Goal: Task Accomplishment & Management: Use online tool/utility

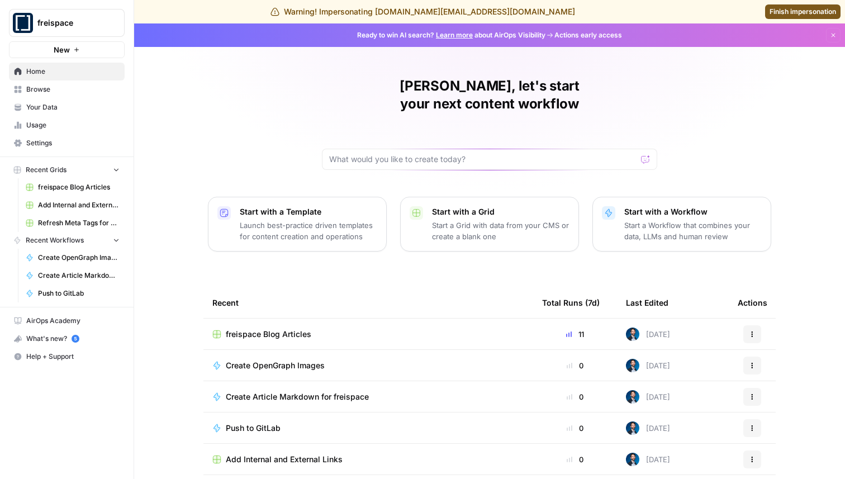
click at [288, 329] on span "freispace Blog Articles" at bounding box center [269, 334] width 86 height 11
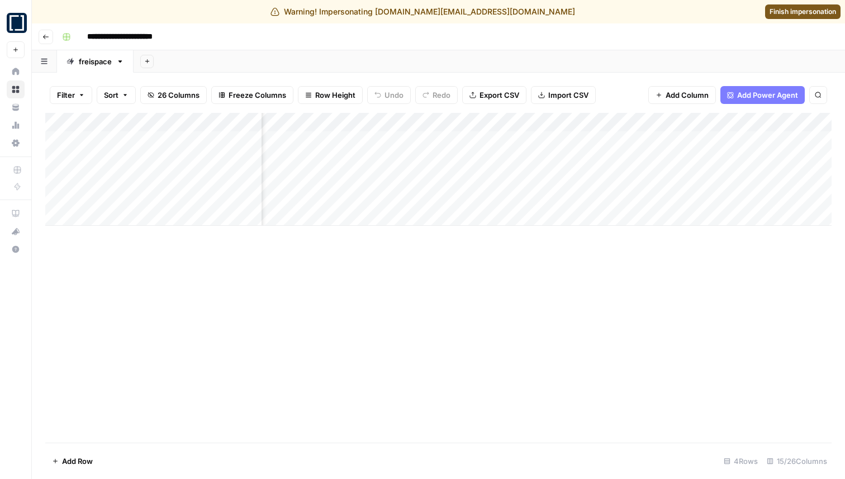
scroll to position [0, 337]
click at [625, 197] on div "Add Column" at bounding box center [438, 169] width 787 height 113
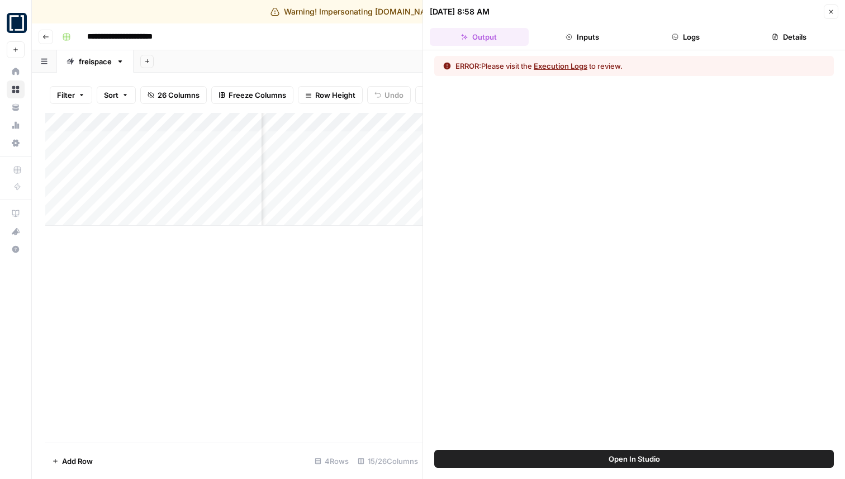
click at [668, 45] on button "Logs" at bounding box center [686, 37] width 99 height 18
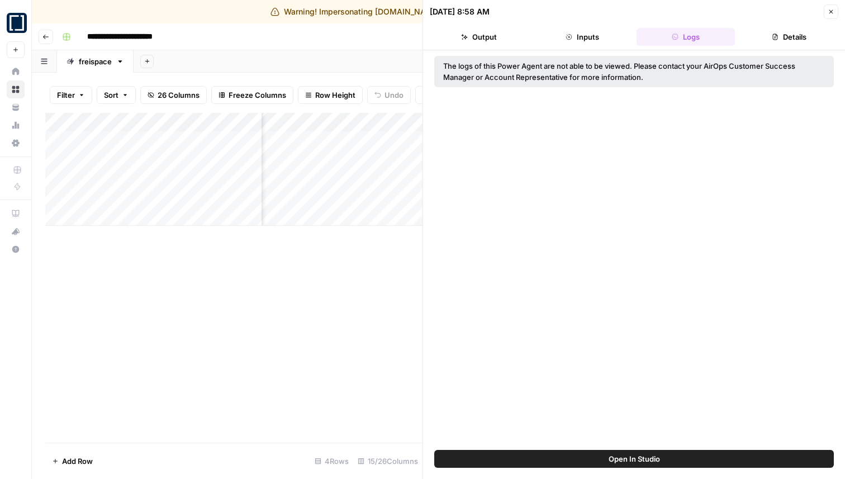
click at [831, 14] on icon "button" at bounding box center [831, 11] width 7 height 7
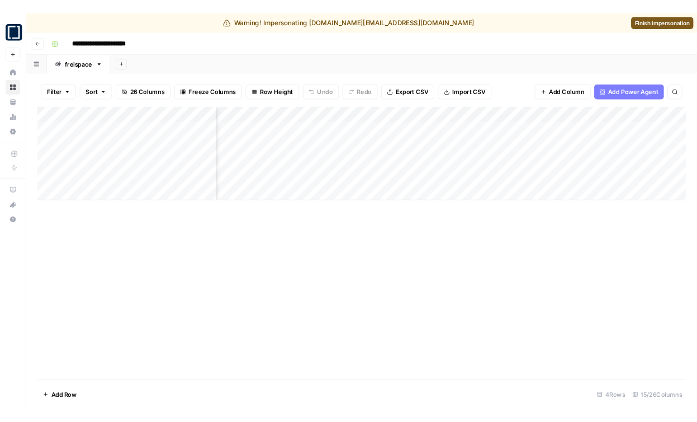
scroll to position [0, 267]
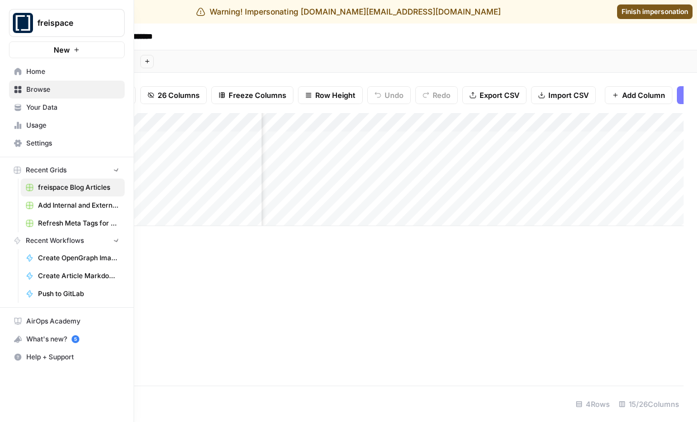
click at [19, 75] on icon at bounding box center [18, 72] width 8 height 8
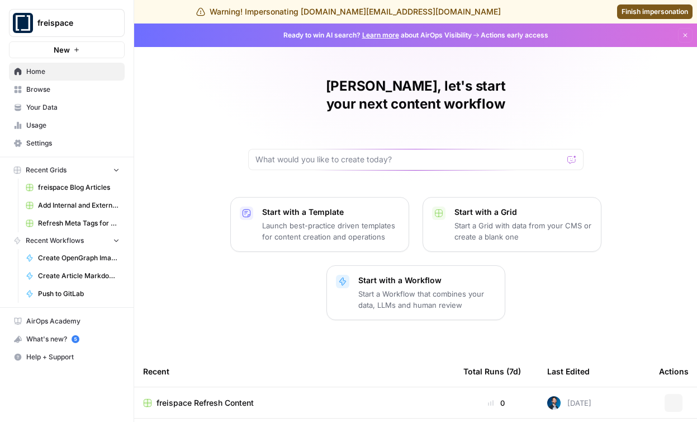
click at [60, 16] on button "freispace" at bounding box center [67, 23] width 116 height 28
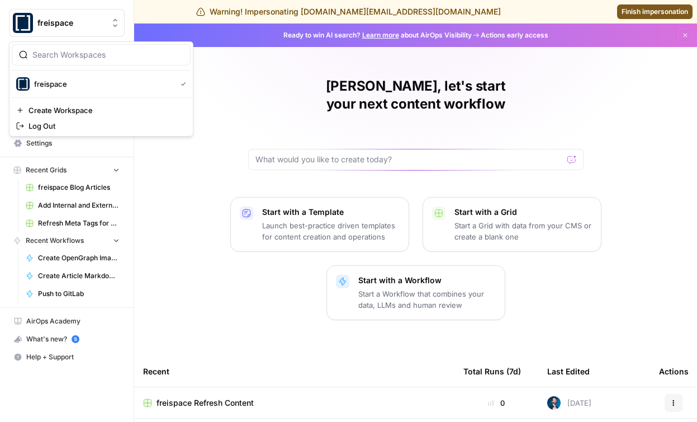
click at [673, 12] on span "Finish impersonation" at bounding box center [655, 12] width 67 height 10
